Goal: Navigation & Orientation: Go to known website

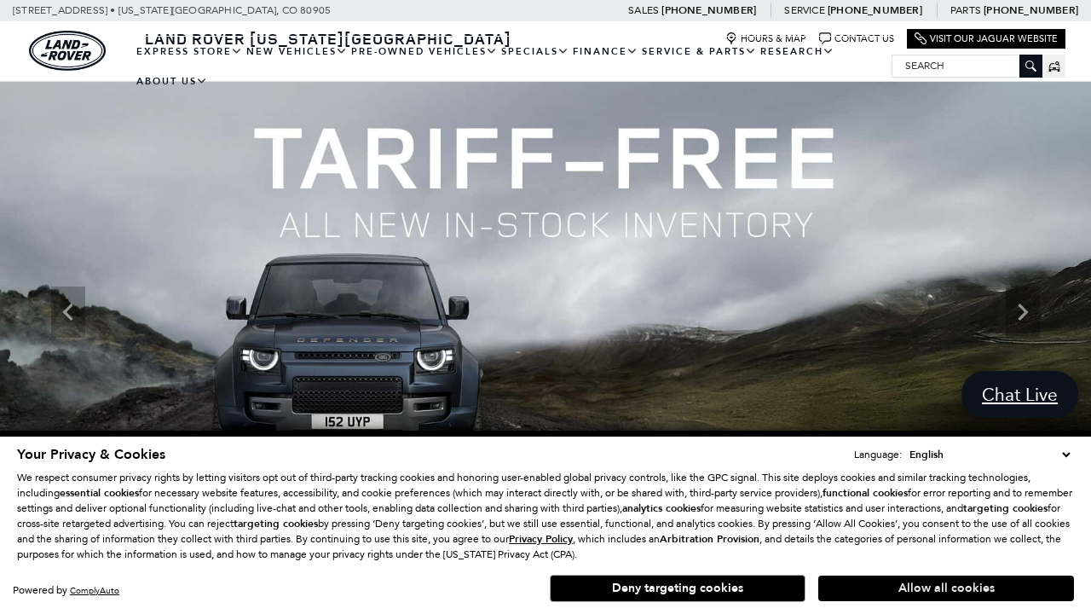
click at [946, 588] on button "Allow all cookies" at bounding box center [947, 589] width 256 height 26
